Goal: Find contact information: Obtain details needed to contact an individual or organization

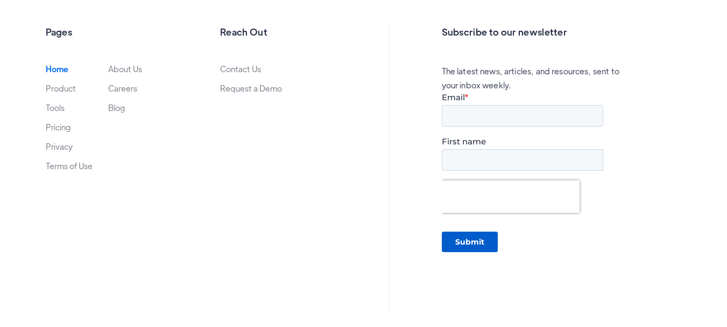
scroll to position [3662, 0]
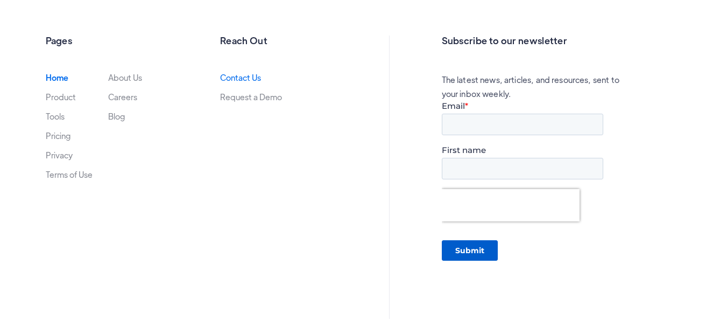
click at [244, 82] on link "Contact Us" at bounding box center [240, 77] width 41 height 9
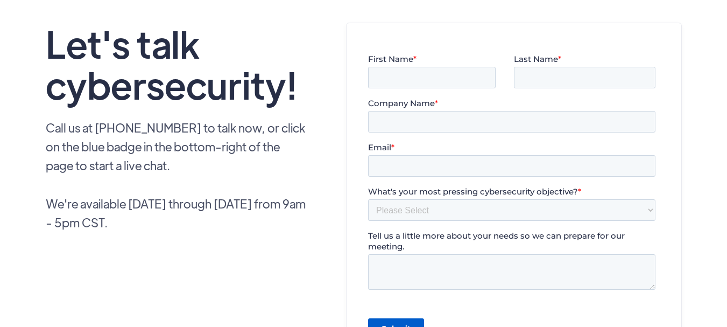
scroll to position [54, 0]
